Goal: Task Accomplishment & Management: Complete application form

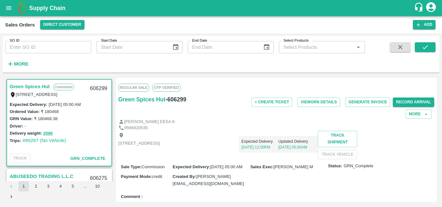
scroll to position [52, 0]
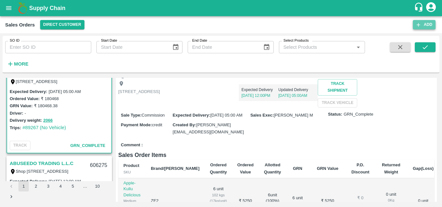
click at [427, 26] on button "Add" at bounding box center [424, 24] width 23 height 9
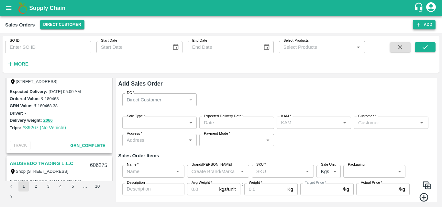
type input "[PERSON_NAME] M"
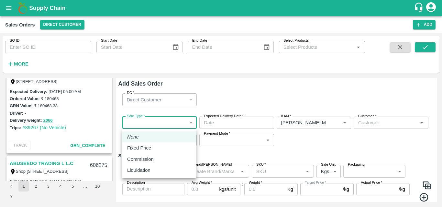
click at [153, 122] on body "Supply Chain Sales Orders Direct Customer Add SO ID SO ID Start Date Start Date…" at bounding box center [221, 103] width 442 height 207
click at [148, 156] on p "Commission" at bounding box center [140, 159] width 27 height 7
type input "2"
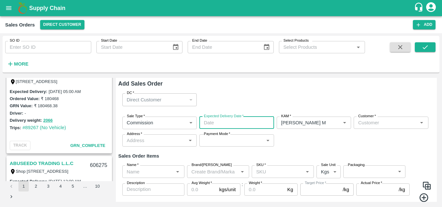
type input "DD/MM/YYYY hh:mm aa"
click at [222, 120] on input "DD/MM/YYYY hh:mm aa" at bounding box center [234, 123] width 70 height 12
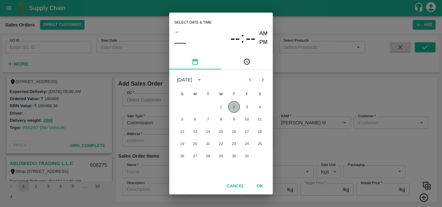
click at [235, 109] on button "2" at bounding box center [234, 107] width 12 height 12
type input "02/10/2025 12:00 AM"
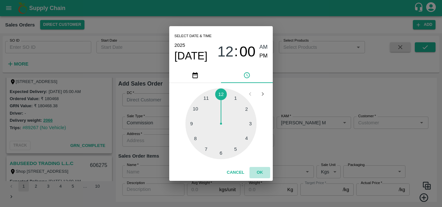
click at [258, 173] on button "OK" at bounding box center [260, 172] width 21 height 11
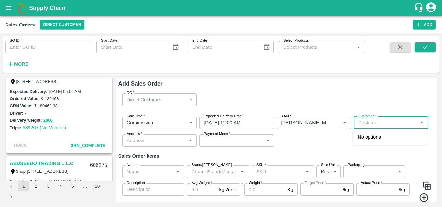
click at [367, 123] on input "Customer   *" at bounding box center [386, 123] width 60 height 8
click at [374, 138] on p "Green Spices Hut" at bounding box center [377, 137] width 38 height 7
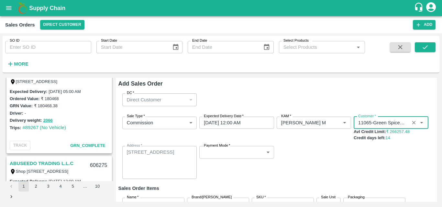
type input "11065-Green Spices Hut"
click at [250, 138] on div "Expected Delivery Date   * 02/10/2025 12:00 AM Expected Delivery Date" at bounding box center [236, 129] width 75 height 25
click at [243, 154] on body "Supply Chain Sales Orders Direct Customer Add SO ID SO ID Start Date Start Date…" at bounding box center [221, 103] width 442 height 207
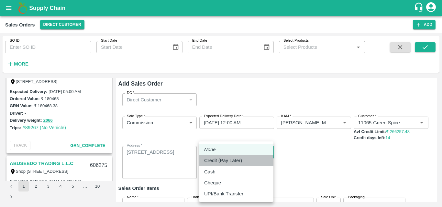
click at [234, 164] on p "Credit (Pay Later)" at bounding box center [223, 160] width 38 height 7
type input "credit"
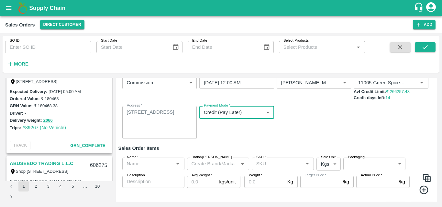
scroll to position [54, 0]
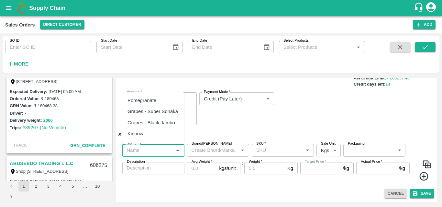
click at [168, 148] on input "Name   *" at bounding box center [148, 150] width 48 height 8
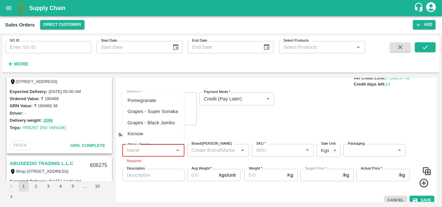
click at [149, 155] on input "Name   *" at bounding box center [148, 150] width 48 height 8
click at [161, 129] on div "Orange Valencia SA" at bounding box center [153, 136] width 51 height 15
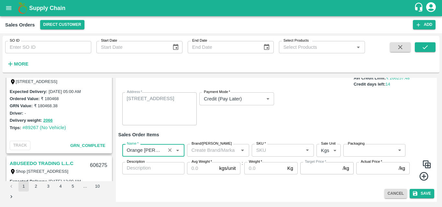
type input "Orange Valencia SA"
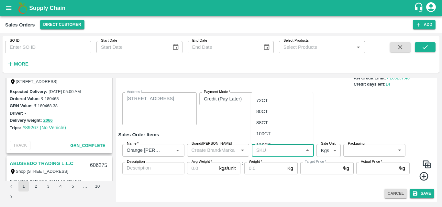
click at [270, 151] on input "SKU   *" at bounding box center [278, 150] width 48 height 8
click at [276, 100] on div "72CT" at bounding box center [282, 100] width 62 height 11
type input "72CT"
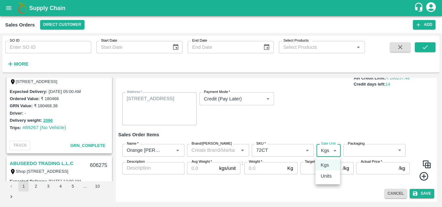
click at [334, 154] on body "Supply Chain Sales Orders Direct Customer Add SO ID SO ID Start Date Start Date…" at bounding box center [221, 103] width 442 height 207
click at [329, 178] on p "Units" at bounding box center [326, 176] width 11 height 7
type input "2"
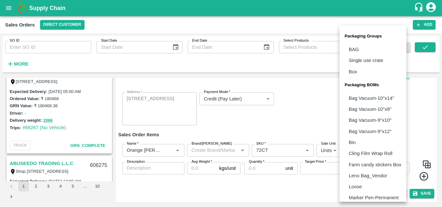
click at [357, 154] on body "Supply Chain Sales Orders Direct Customer Add SO ID SO ID Start Date Start Date…" at bounding box center [221, 103] width 442 height 207
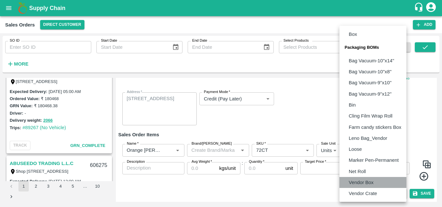
click at [351, 178] on li "Vendor Box" at bounding box center [372, 182] width 67 height 11
type input "BOM/276"
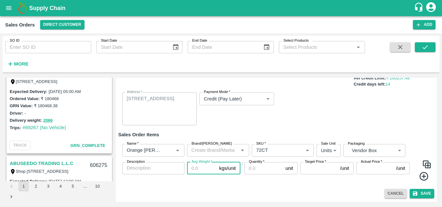
click at [197, 166] on input "Avg Weight   *" at bounding box center [202, 168] width 30 height 12
click at [197, 169] on input "Avg Weight   *" at bounding box center [202, 168] width 30 height 12
type input "15"
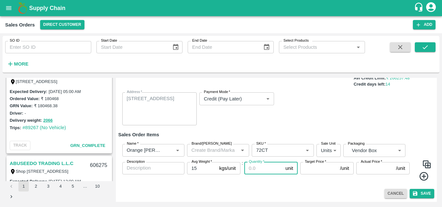
click at [266, 167] on input "Quantity   *" at bounding box center [263, 168] width 39 height 12
type input "30"
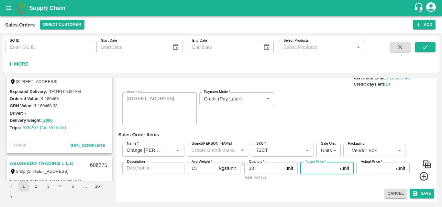
click at [307, 168] on input "Target Price   *" at bounding box center [318, 168] width 37 height 12
type input "1200"
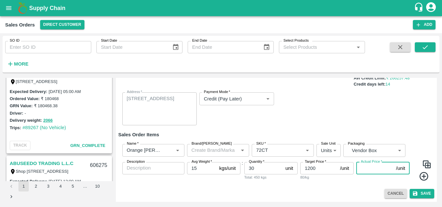
click at [367, 168] on input "Actual Price   *" at bounding box center [374, 168] width 37 height 12
type input "1200"
click at [427, 164] on img at bounding box center [427, 165] width 10 height 10
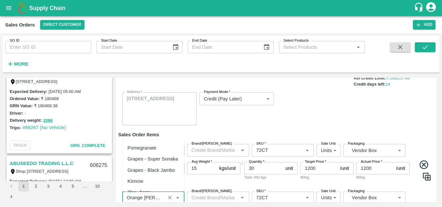
click at [154, 200] on input "Name   *" at bounding box center [143, 198] width 39 height 8
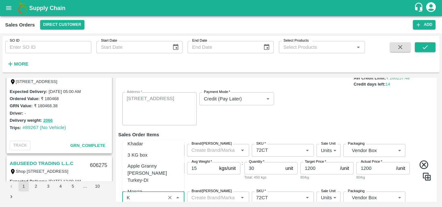
scroll to position [0, 0]
click at [155, 161] on div "Kiwi Green" at bounding box center [153, 159] width 62 height 11
type input "Kiwi Green"
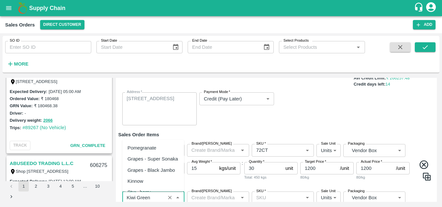
click at [150, 200] on input "Name   *" at bounding box center [143, 198] width 39 height 8
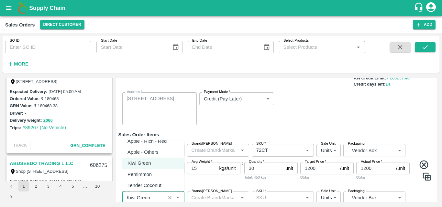
scroll to position [379, 0]
click at [153, 199] on input "Name   *" at bounding box center [143, 198] width 39 height 8
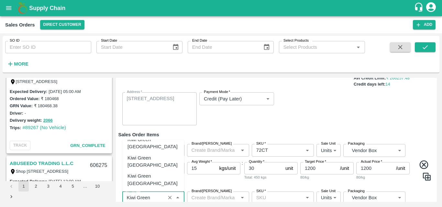
scroll to position [0, 0]
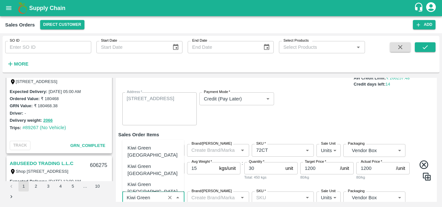
click at [156, 181] on div "Kiwi Green Chile" at bounding box center [153, 188] width 51 height 15
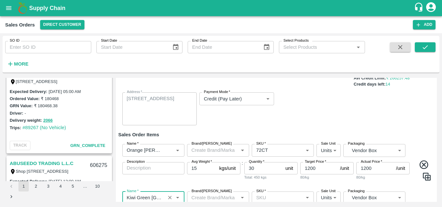
type input "Kiwi Green Chile"
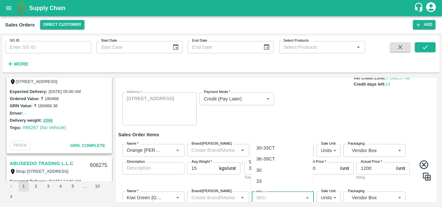
click at [279, 197] on input "SKU   *" at bounding box center [278, 198] width 48 height 8
click at [280, 143] on div "30-33CT" at bounding box center [282, 148] width 62 height 11
type input "30-33CT"
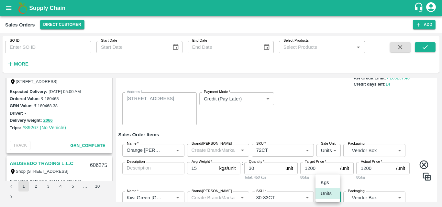
scroll to position [56, 0]
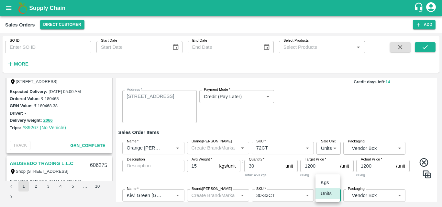
click at [333, 195] on body "Supply Chain Sales Orders Direct Customer Add SO ID SO ID Start Date Start Date…" at bounding box center [221, 103] width 442 height 207
click at [329, 195] on p "Units" at bounding box center [326, 193] width 11 height 7
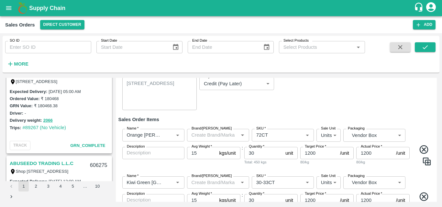
scroll to position [114, 0]
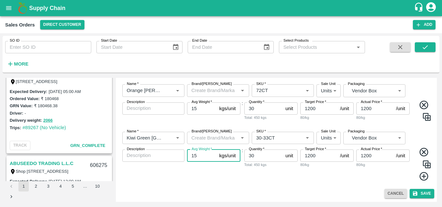
click at [203, 158] on input "15" at bounding box center [202, 156] width 30 height 12
type input "10"
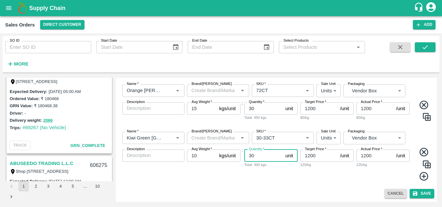
click at [259, 158] on input "30" at bounding box center [263, 156] width 39 height 12
type input "3"
type input "5"
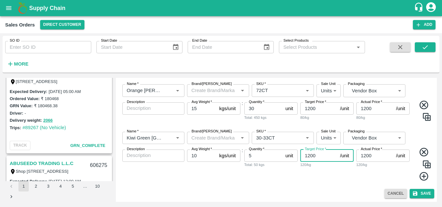
click at [310, 158] on input "1200" at bounding box center [318, 156] width 37 height 12
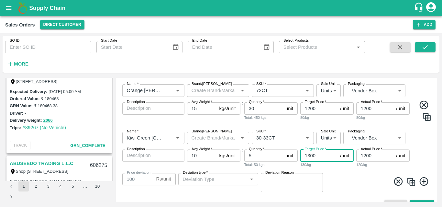
type input "1300"
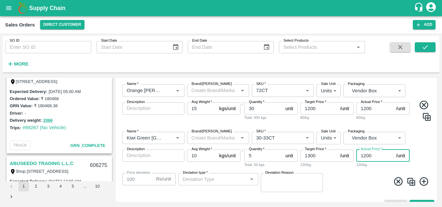
click at [364, 157] on input "1200" at bounding box center [374, 156] width 37 height 12
type input "100"
type input "1200"
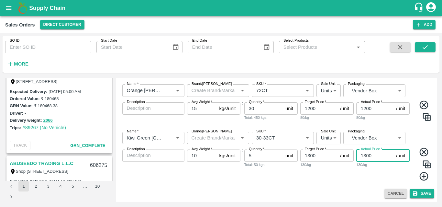
type input "1300"
click at [424, 175] on icon at bounding box center [424, 177] width 11 height 11
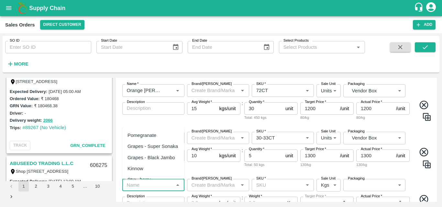
click at [160, 186] on input "Name   *" at bounding box center [148, 185] width 48 height 8
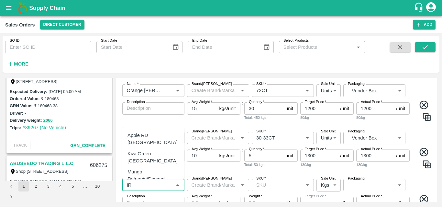
click at [152, 136] on div "Apple RD Iran" at bounding box center [153, 139] width 51 height 15
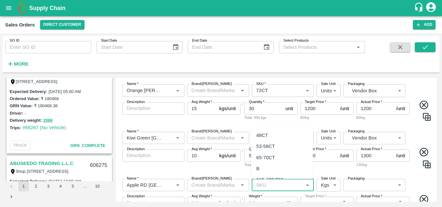
click at [270, 184] on input "SKU   *" at bounding box center [278, 185] width 48 height 8
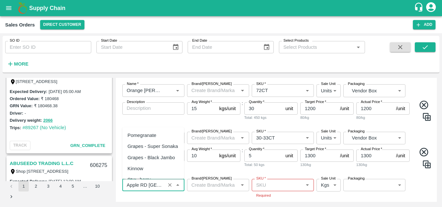
click at [152, 183] on input "Name   *" at bounding box center [143, 185] width 39 height 8
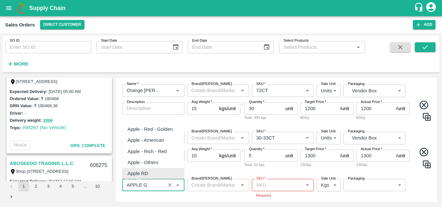
scroll to position [0, 0]
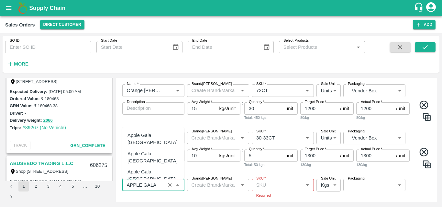
click at [153, 172] on div "Apple Gala Iran" at bounding box center [153, 176] width 51 height 15
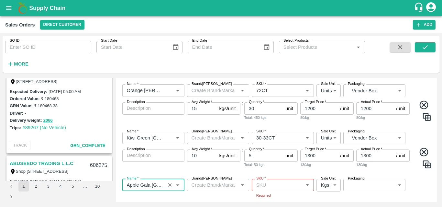
type input "Apple Gala Iran"
click at [269, 187] on input "SKU   *" at bounding box center [278, 185] width 48 height 8
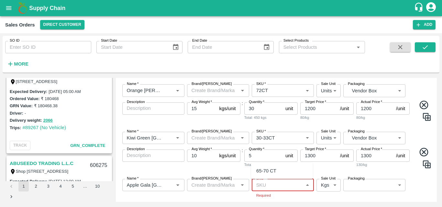
click at [268, 185] on input "SKU   *" at bounding box center [278, 185] width 48 height 8
click at [267, 174] on div "65-70 CT" at bounding box center [266, 171] width 20 height 7
type input "65-70 CT"
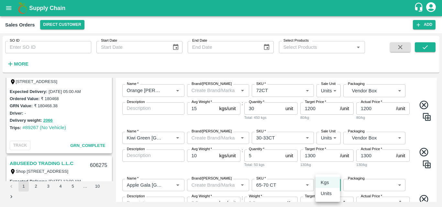
click at [329, 190] on body "Supply Chain Sales Orders Direct Customer Add SO ID SO ID Start Date Start Date…" at bounding box center [221, 103] width 442 height 207
click at [329, 196] on p "Units" at bounding box center [326, 193] width 11 height 7
type input "2"
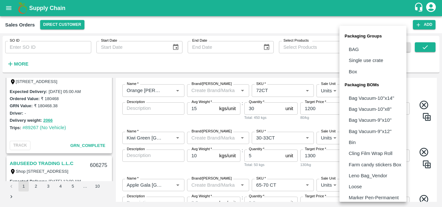
click at [377, 184] on body "Supply Chain Sales Orders Direct Customer Add SO ID SO ID Start Date Start Date…" at bounding box center [221, 103] width 442 height 207
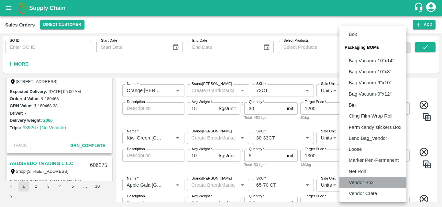
click at [354, 182] on p "Vendor Box" at bounding box center [361, 182] width 25 height 7
type input "BOM/276"
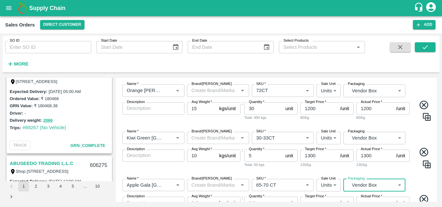
scroll to position [161, 0]
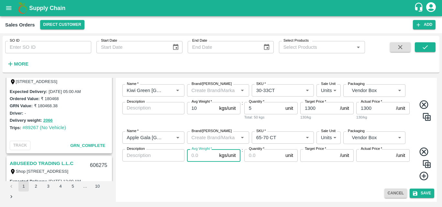
click at [198, 153] on input "Avg Weight   *" at bounding box center [202, 156] width 30 height 12
type input "10"
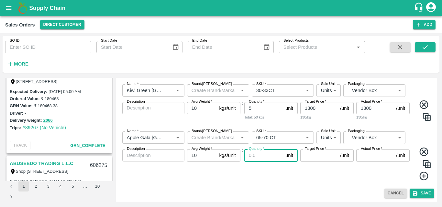
click at [253, 160] on input "Quantity   *" at bounding box center [263, 156] width 39 height 12
click at [257, 154] on input "Quantity   *" at bounding box center [263, 156] width 39 height 12
type input "30"
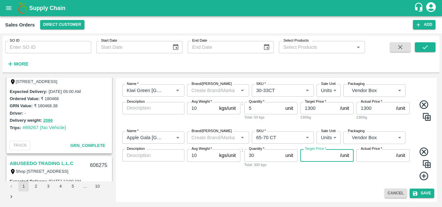
click at [324, 158] on input "Target Price   *" at bounding box center [318, 156] width 37 height 12
type input "1100"
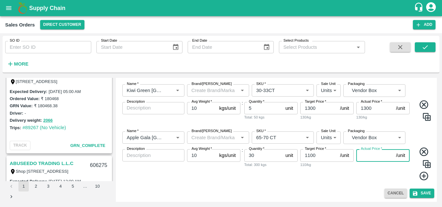
click at [369, 155] on input "Actual Price   *" at bounding box center [374, 156] width 37 height 12
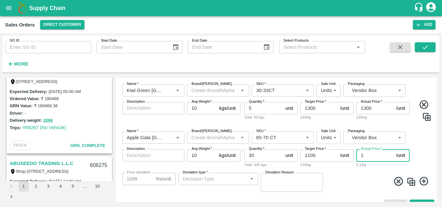
type input "11"
type input "1089"
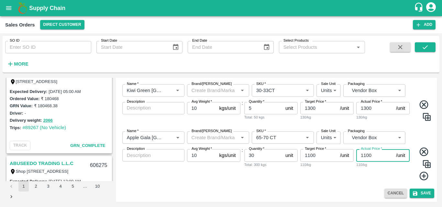
type input "1100"
click at [319, 190] on div "Cancel Save" at bounding box center [276, 193] width 316 height 9
click at [421, 175] on icon at bounding box center [424, 176] width 11 height 11
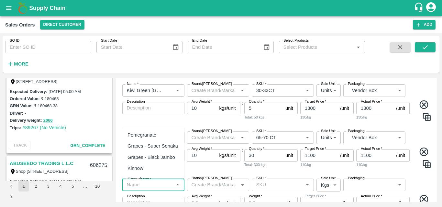
click at [162, 186] on input "Name   *" at bounding box center [148, 185] width 48 height 8
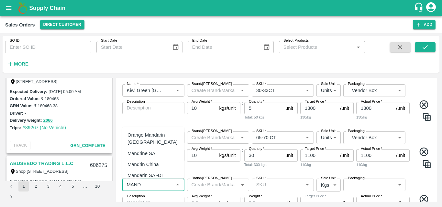
click at [157, 156] on div "Mandrine SA" at bounding box center [153, 153] width 62 height 11
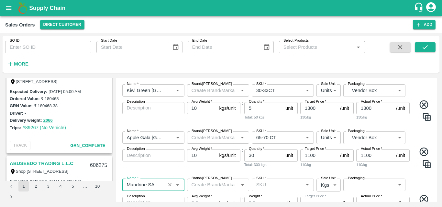
type input "Mandrine SA"
click at [262, 186] on input "SKU   *" at bounding box center [278, 185] width 48 height 8
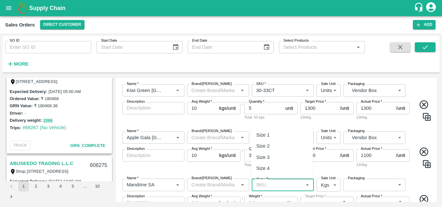
click at [277, 161] on div "Size 3" at bounding box center [282, 157] width 62 height 11
type input "Size 3"
click at [325, 185] on body "Supply Chain Sales Orders Direct Customer Add SO ID SO ID Start Date Start Date…" at bounding box center [221, 103] width 442 height 207
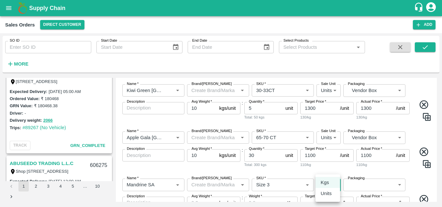
click at [325, 191] on p "Units" at bounding box center [326, 193] width 11 height 7
type input "2"
click at [361, 180] on label "Packaging" at bounding box center [356, 178] width 17 height 5
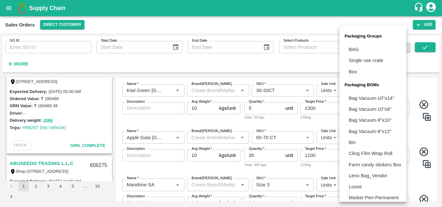
click at [361, 183] on body "Supply Chain Sales Orders Direct Customer Add SO ID SO ID Start Date Start Date…" at bounding box center [221, 103] width 442 height 207
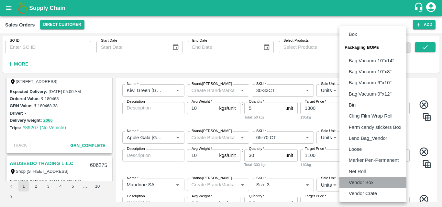
click at [361, 183] on p "Vendor Box" at bounding box center [361, 182] width 25 height 7
type input "BOM/276"
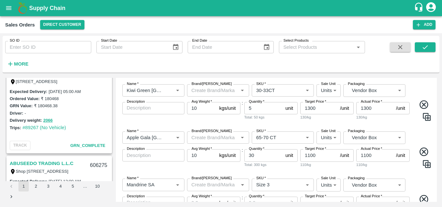
click at [422, 185] on div "Name   * Name   * Brand/Marka Brand/Marka SKU   * SKU   * Sale Unit Units 2 Sal…" at bounding box center [276, 204] width 316 height 60
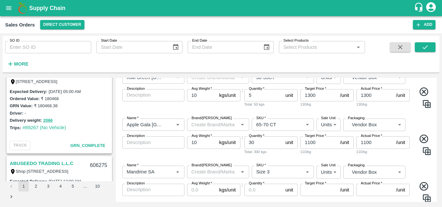
scroll to position [208, 0]
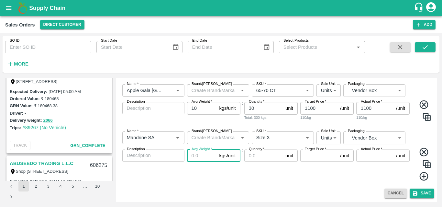
click at [203, 158] on input "Avg Weight   *" at bounding box center [202, 156] width 30 height 12
type input "10"
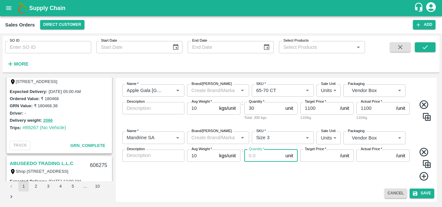
click at [256, 153] on input "Quantity   *" at bounding box center [263, 156] width 39 height 12
type input "60"
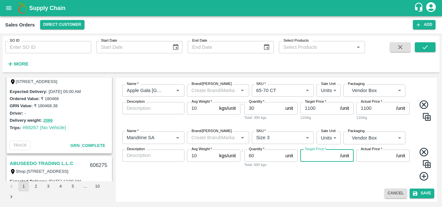
click at [318, 157] on input "Target Price   *" at bounding box center [318, 156] width 37 height 12
type input "1500"
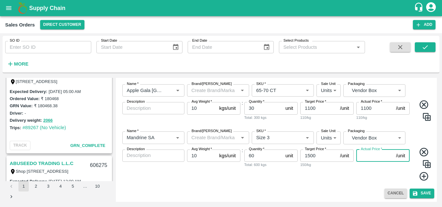
click at [364, 159] on input "Actual Price   *" at bounding box center [374, 156] width 37 height 12
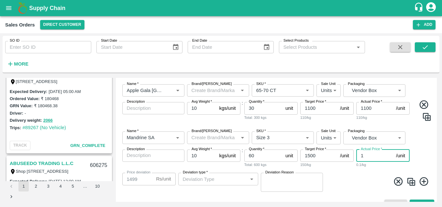
type input "15"
type input "1485"
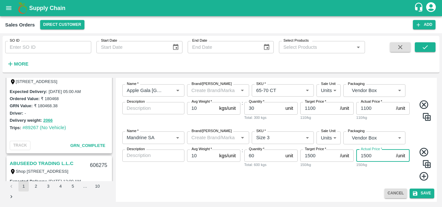
type input "1500"
click at [419, 191] on button "Save" at bounding box center [422, 193] width 25 height 9
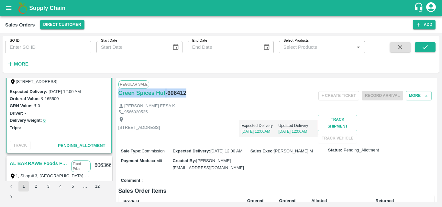
drag, startPoint x: 192, startPoint y: 91, endPoint x: 117, endPoint y: 94, distance: 75.5
click at [117, 94] on div "Regular Sale Green Spices Hut - 606412 + Create Ticket Record Arrival More MOHA…" at bounding box center [276, 140] width 321 height 124
copy div "Green Spices Hut - 606412"
click at [421, 28] on button "Add" at bounding box center [424, 24] width 23 height 9
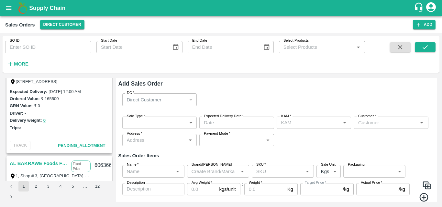
type input "[PERSON_NAME] M"
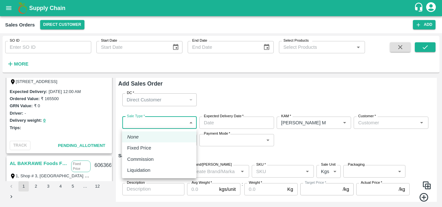
click at [152, 119] on body "Supply Chain Sales Orders Direct Customer Add SO ID SO ID Start Date Start Date…" at bounding box center [221, 103] width 442 height 207
click at [145, 155] on li "Commission" at bounding box center [159, 159] width 74 height 11
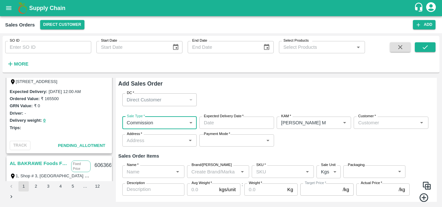
type input "2"
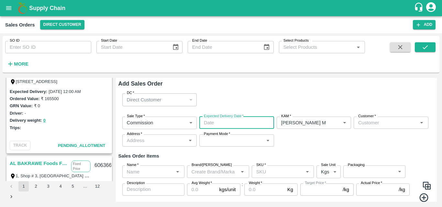
type input "DD/MM/YYYY hh:mm aa"
click at [211, 126] on input "DD/MM/YYYY hh:mm aa" at bounding box center [234, 123] width 70 height 12
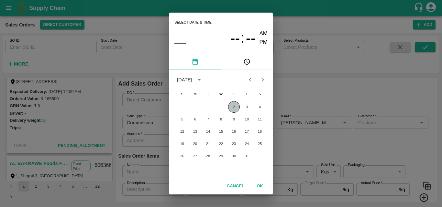
click at [237, 110] on button "2" at bounding box center [234, 107] width 12 height 12
type input "02/10/2025 12:00 AM"
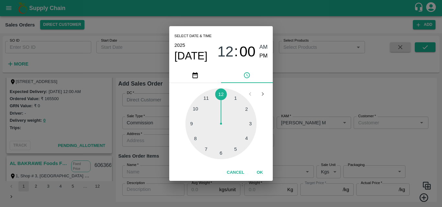
click at [258, 173] on button "OK" at bounding box center [260, 172] width 21 height 11
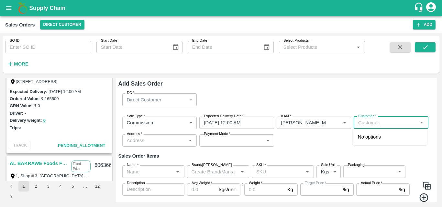
click at [396, 120] on input "Customer   *" at bounding box center [386, 123] width 60 height 8
click at [384, 141] on div "Green Spices Hut" at bounding box center [390, 137] width 74 height 11
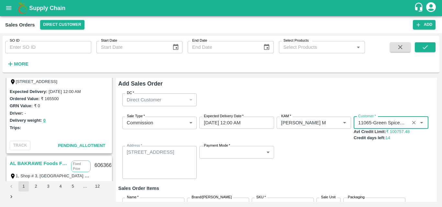
type input "11065-Green Spices Hut"
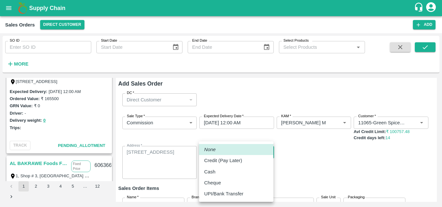
click at [232, 150] on body "Supply Chain Sales Orders Direct Customer Add SO ID SO ID Start Date Start Date…" at bounding box center [221, 103] width 442 height 207
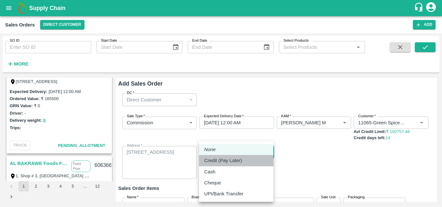
click at [232, 157] on li "Credit (Pay Later)" at bounding box center [236, 160] width 74 height 11
type input "credit"
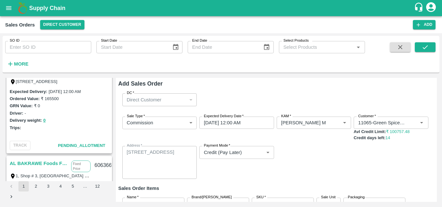
click at [405, 170] on div "Sale Type   * Commission 2 Sale Type Expected Delivery Date   * 02/10/2025 12:0…" at bounding box center [276, 148] width 316 height 73
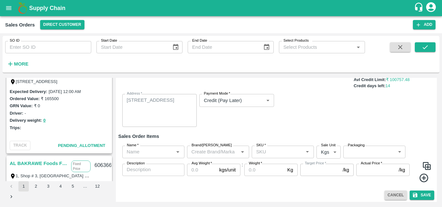
scroll to position [54, 0]
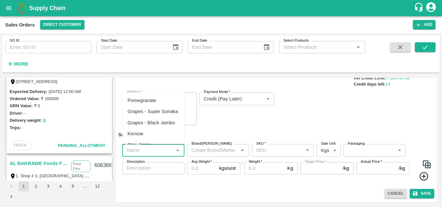
click at [162, 150] on input "Name   *" at bounding box center [148, 150] width 48 height 8
